Goal: Submit feedback/report problem: Submit feedback/report problem

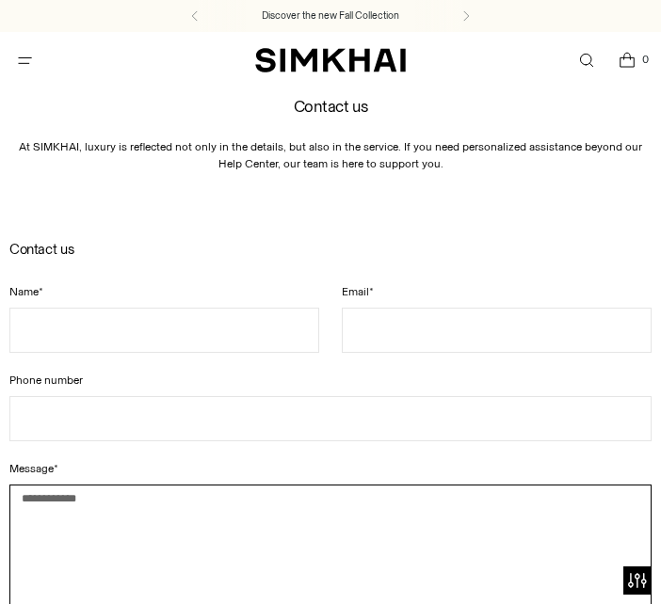
scroll to position [508, 0]
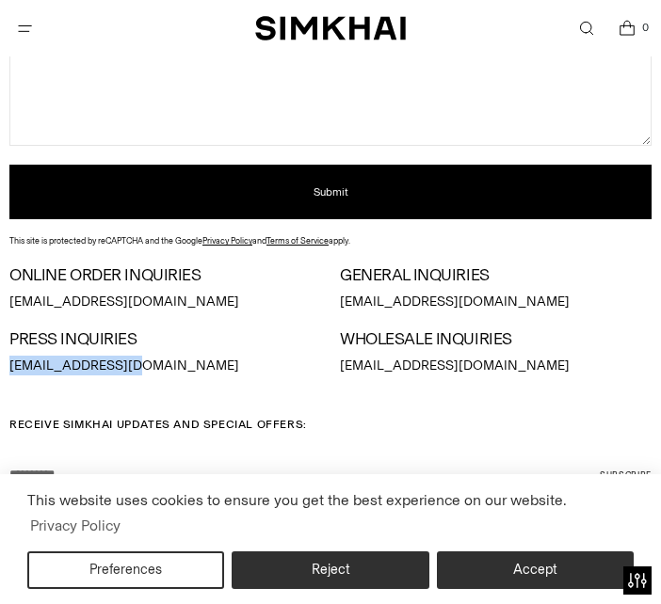
drag, startPoint x: 19, startPoint y: 357, endPoint x: -43, endPoint y: 355, distance: 62.1
click at [0, 355] on html "Press Option+1 for screen-reader mode, Option+0 to cancel Accessibility Screen-…" at bounding box center [330, 170] width 661 height 1356
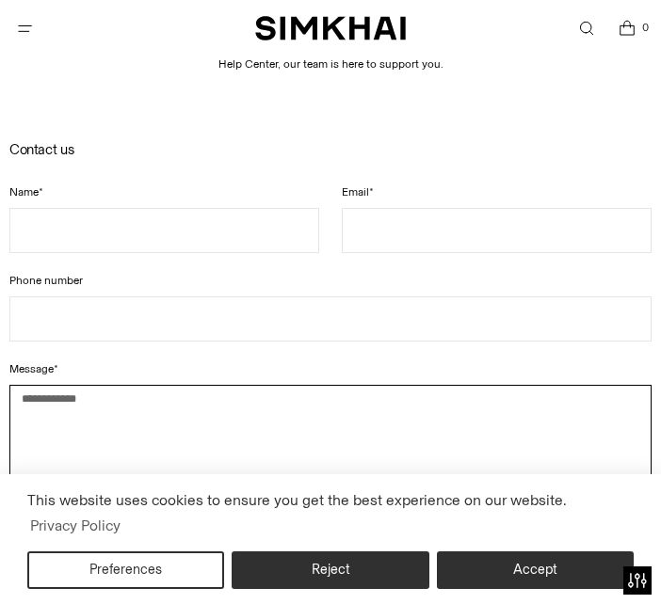
scroll to position [0, 0]
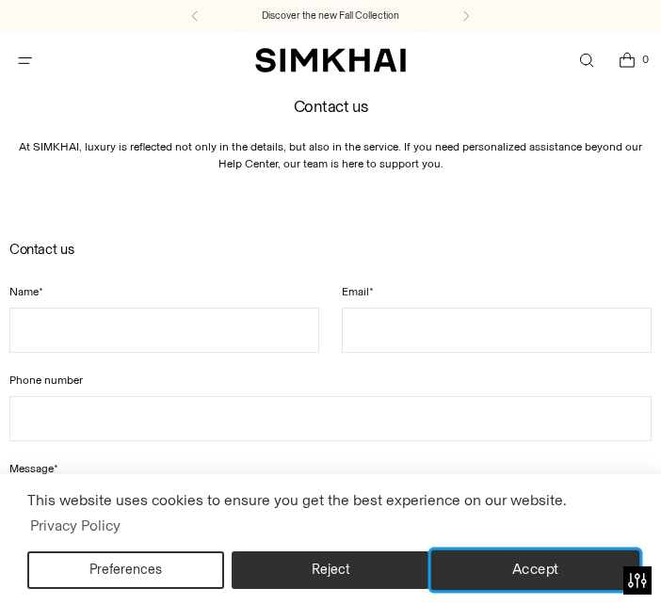
click at [525, 576] on button "Accept" at bounding box center [534, 570] width 209 height 40
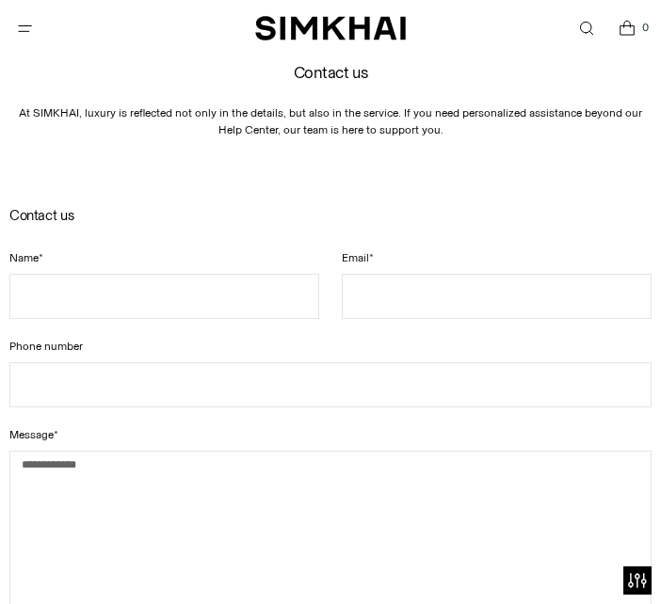
scroll to position [48, 0]
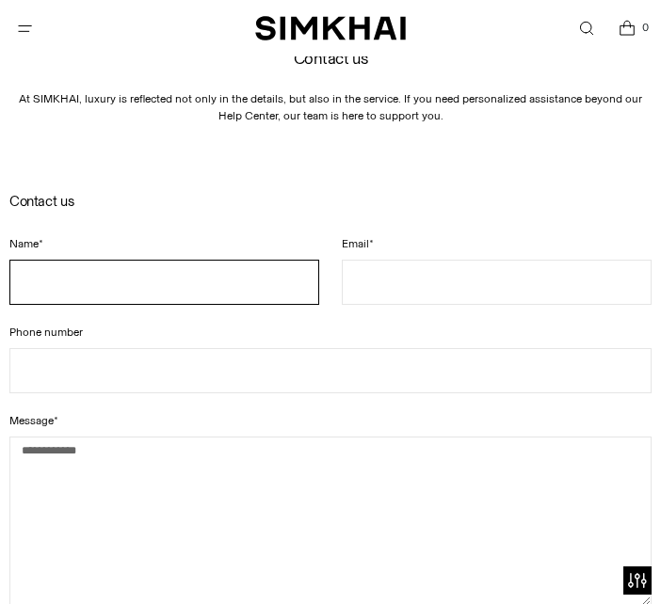
click at [112, 276] on input "Name *" at bounding box center [164, 282] width 310 height 45
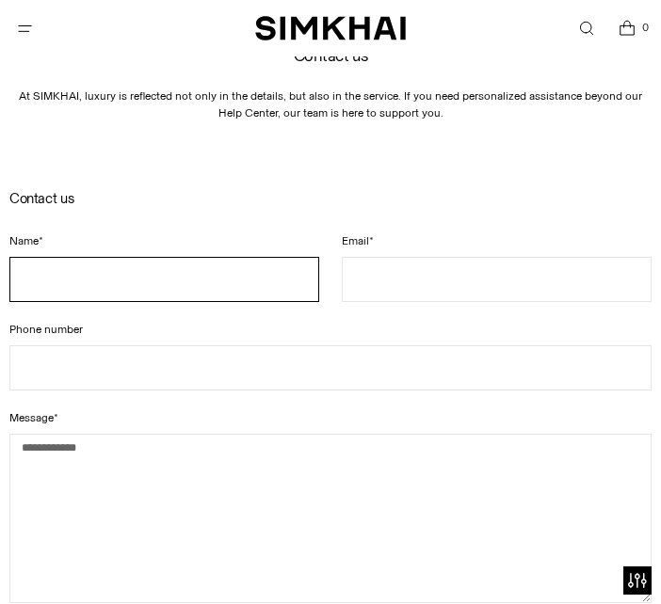
scroll to position [52, 0]
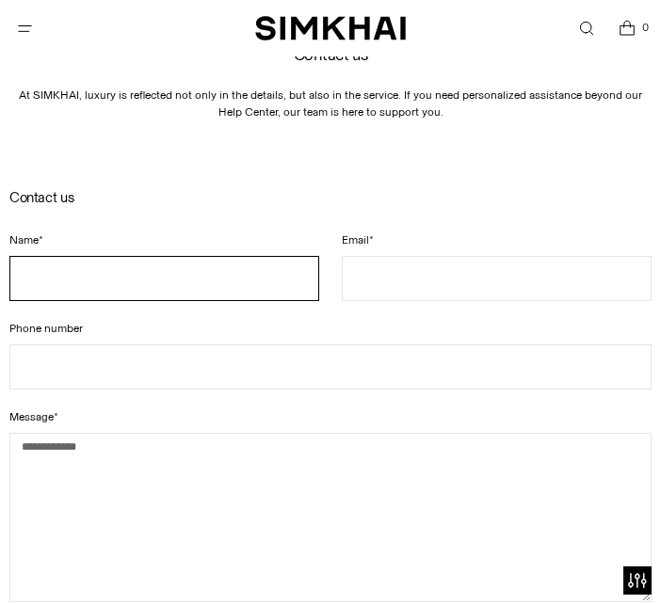
click at [134, 269] on input "Name *" at bounding box center [164, 278] width 310 height 45
type input "**********"
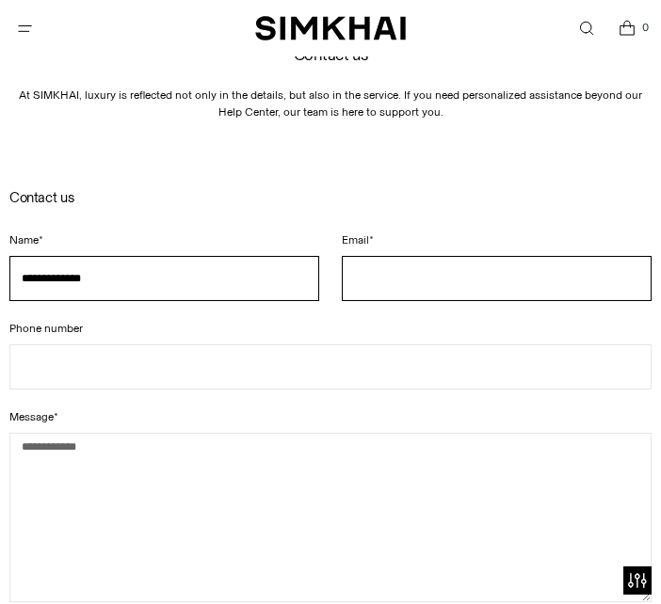
type input "**********"
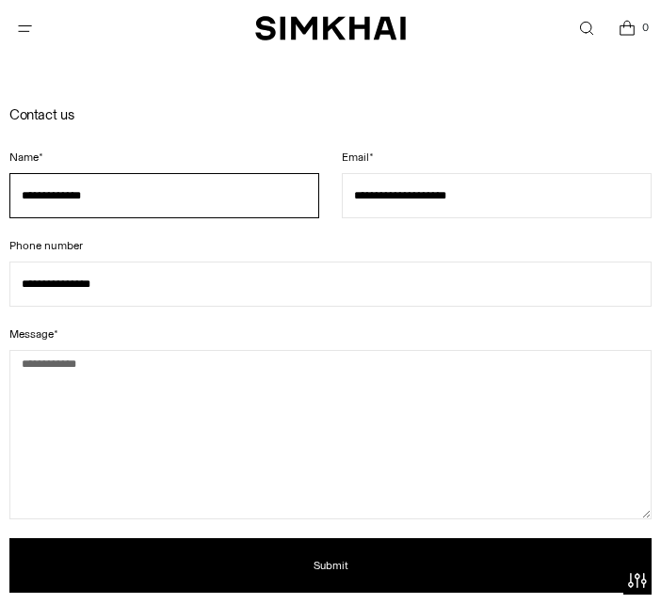
scroll to position [161, 0]
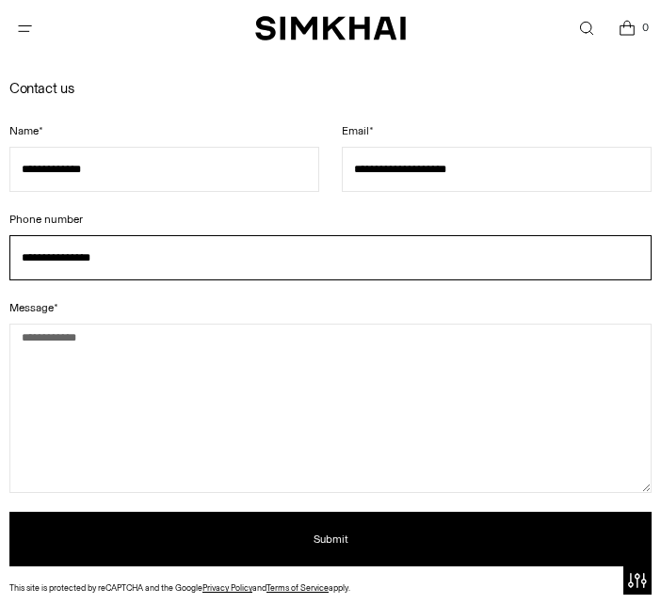
drag, startPoint x: 148, startPoint y: 263, endPoint x: -30, endPoint y: 237, distance: 179.6
click at [0, 237] on html "Accessibility Screen-Reader Guide, Feedback, and Issue Reporting | New window D…" at bounding box center [330, 576] width 661 height 1475
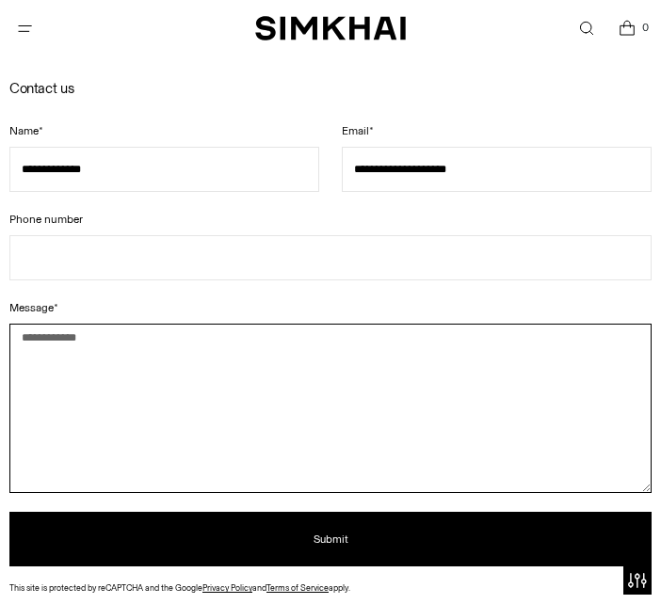
drag, startPoint x: 192, startPoint y: 427, endPoint x: 201, endPoint y: 423, distance: 10.1
click at [191, 426] on textarea "Message *" at bounding box center [330, 408] width 642 height 169
paste textarea "**********"
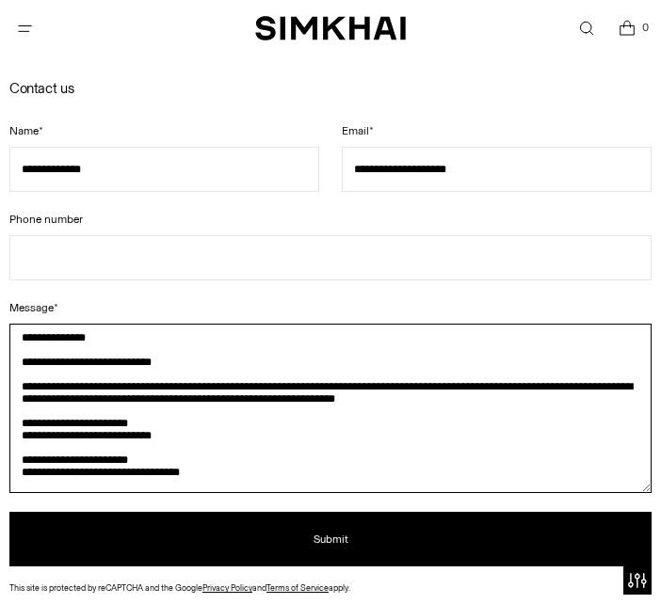
scroll to position [182, 0]
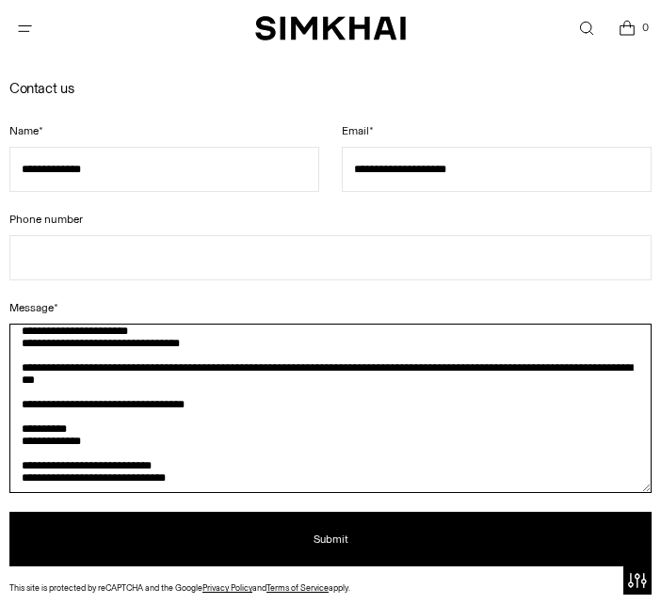
drag, startPoint x: 64, startPoint y: 462, endPoint x: -37, endPoint y: 444, distance: 102.3
click at [0, 444] on html "Accessibility Screen-Reader Guide, Feedback, and Issue Reporting | New window D…" at bounding box center [330, 576] width 661 height 1475
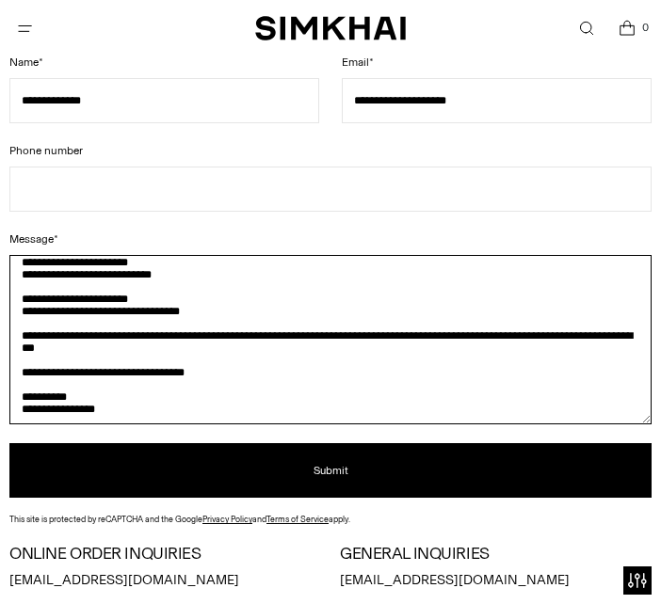
scroll to position [265, 0]
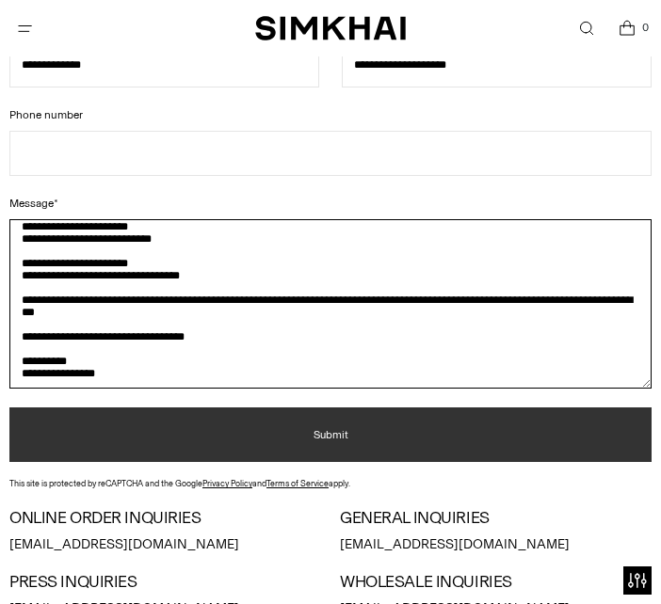
type textarea "**********"
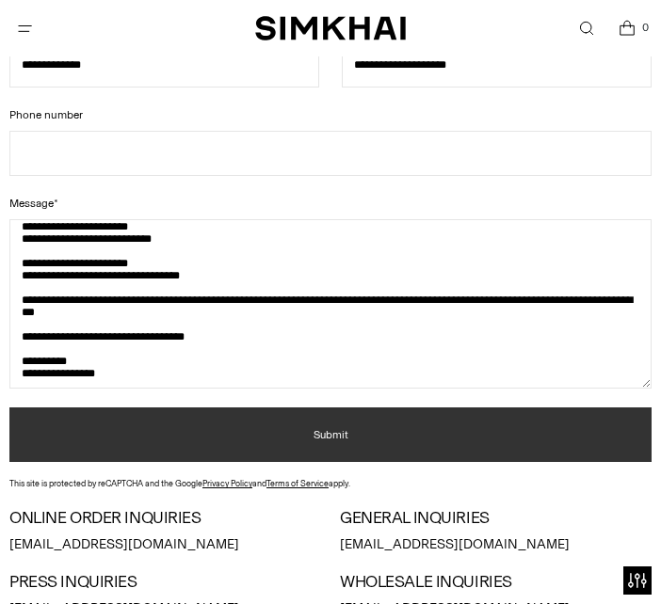
click at [279, 422] on button "Submit" at bounding box center [330, 434] width 642 height 55
